Goal: Task Accomplishment & Management: Use online tool/utility

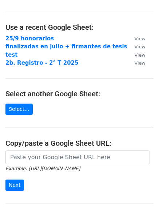
scroll to position [36, 0]
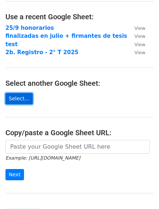
click at [25, 95] on link "Select..." at bounding box center [18, 98] width 27 height 11
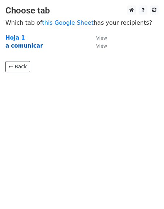
click at [28, 48] on strong "a comunicar" at bounding box center [23, 46] width 37 height 7
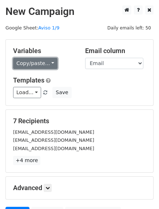
click at [43, 65] on link "Copy/paste..." at bounding box center [35, 63] width 44 height 11
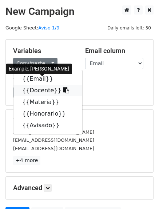
click at [63, 90] on icon at bounding box center [66, 90] width 6 height 6
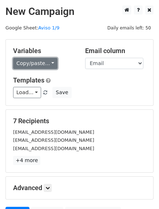
click at [31, 60] on link "Copy/paste..." at bounding box center [35, 63] width 44 height 11
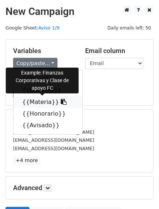
click at [61, 102] on icon at bounding box center [64, 102] width 6 height 6
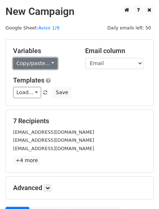
click at [28, 62] on link "Copy/paste..." at bounding box center [35, 63] width 44 height 11
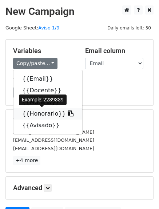
click at [68, 113] on icon at bounding box center [71, 114] width 6 height 6
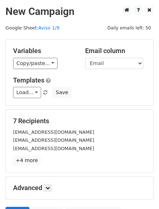
click at [28, 163] on link "+4 more" at bounding box center [26, 160] width 27 height 9
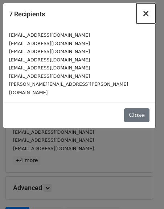
click at [146, 15] on span "×" at bounding box center [146, 13] width 7 height 10
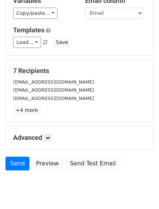
scroll to position [72, 0]
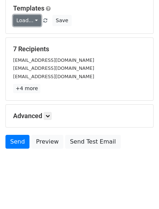
click at [25, 21] on link "Load..." at bounding box center [27, 20] width 28 height 11
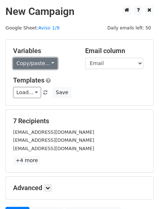
click at [41, 60] on link "Copy/paste..." at bounding box center [35, 63] width 44 height 11
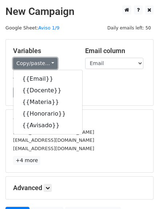
click at [28, 64] on link "Copy/paste..." at bounding box center [35, 63] width 44 height 11
